Goal: Navigation & Orientation: Find specific page/section

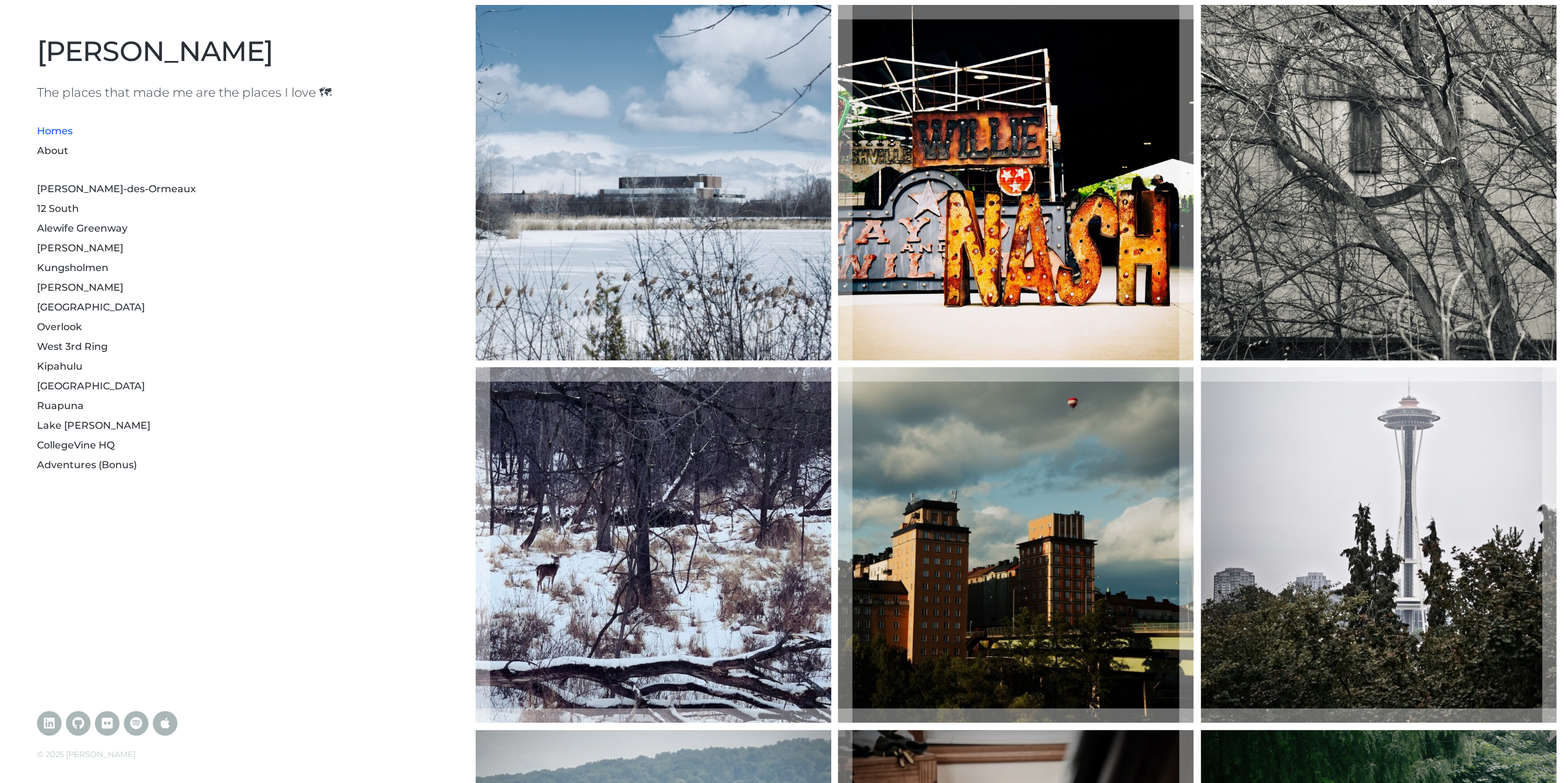
click at [81, 207] on li "12 South" at bounding box center [235, 207] width 397 height 20
click at [74, 208] on link "12 South" at bounding box center [58, 209] width 42 height 12
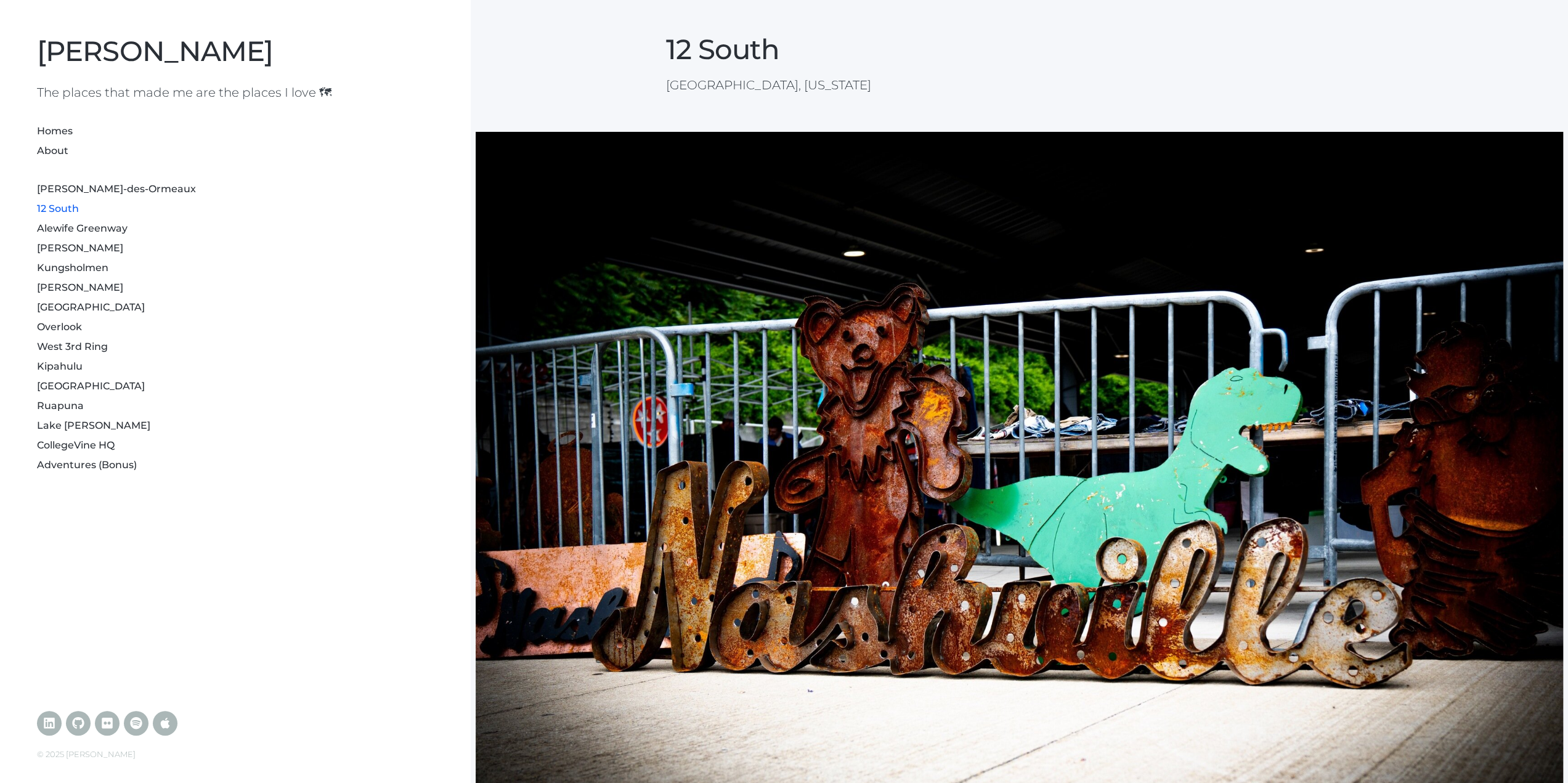
click at [95, 349] on link "West 3rd Ring" at bounding box center [72, 347] width 71 height 12
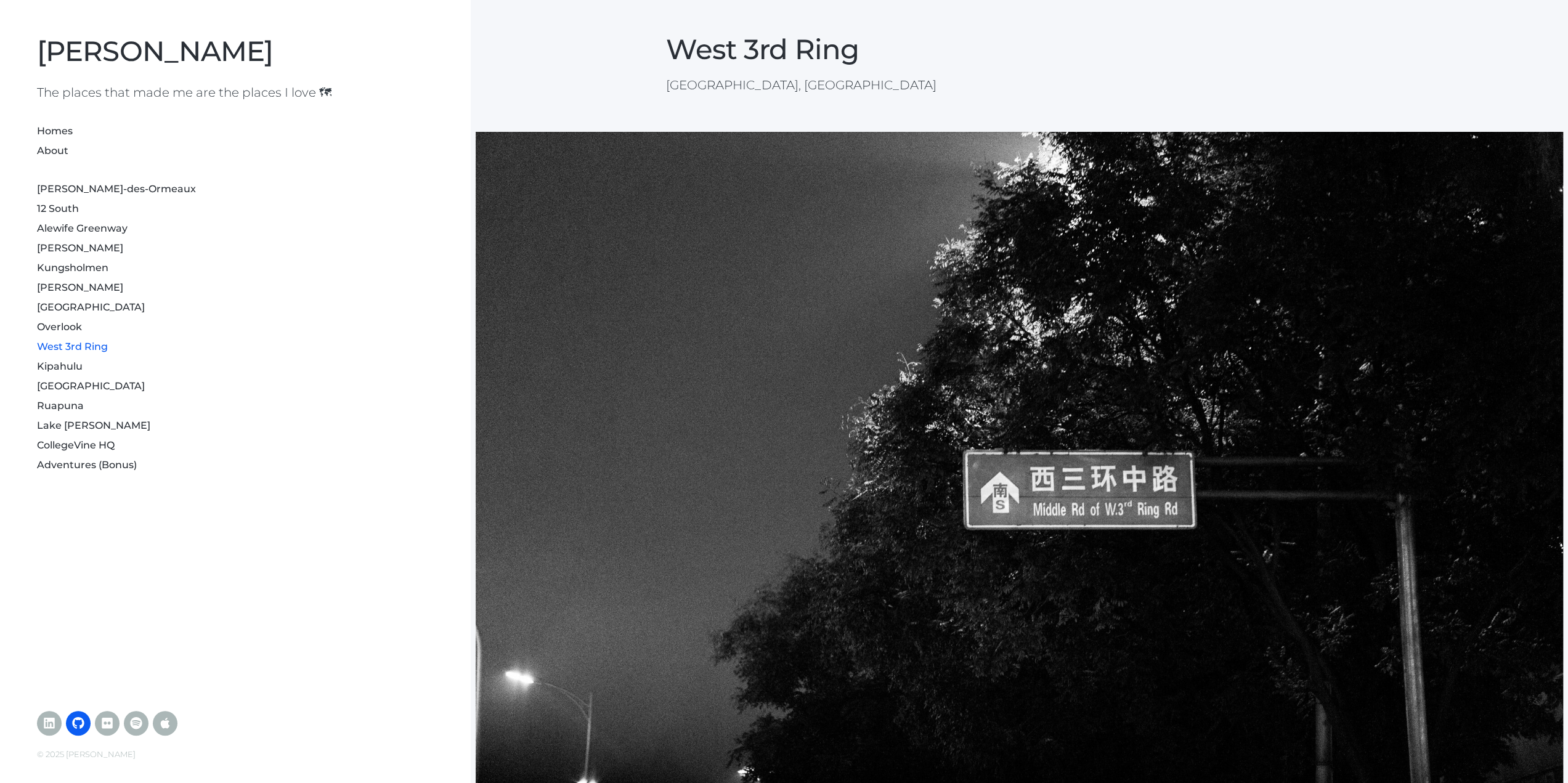
click at [77, 723] on icon at bounding box center [78, 723] width 12 height 12
